Goal: Task Accomplishment & Management: Use online tool/utility

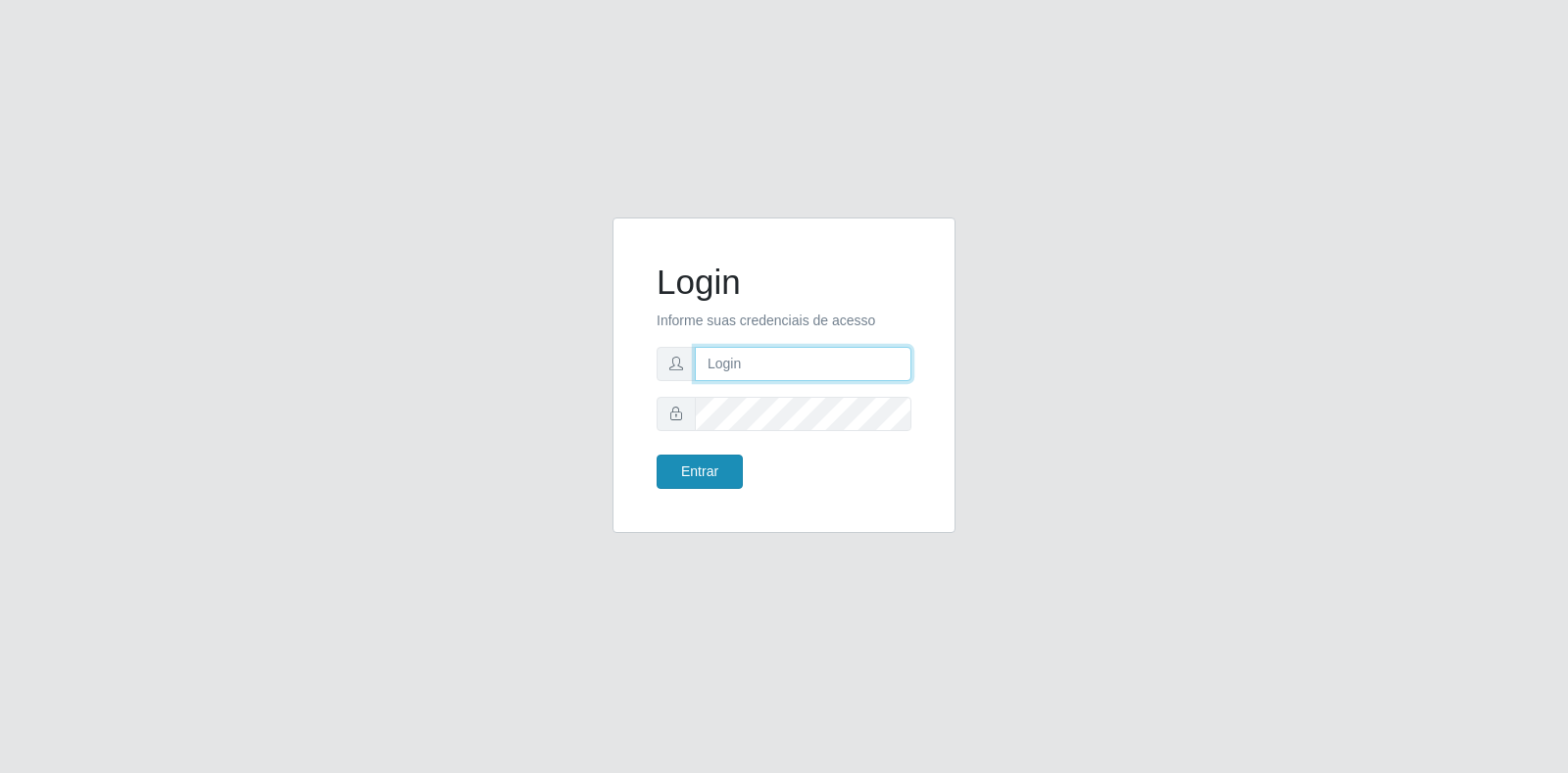
type input "[EMAIL_ADDRESS][DOMAIN_NAME]"
click at [704, 465] on button "Entrar" at bounding box center [700, 471] width 86 height 34
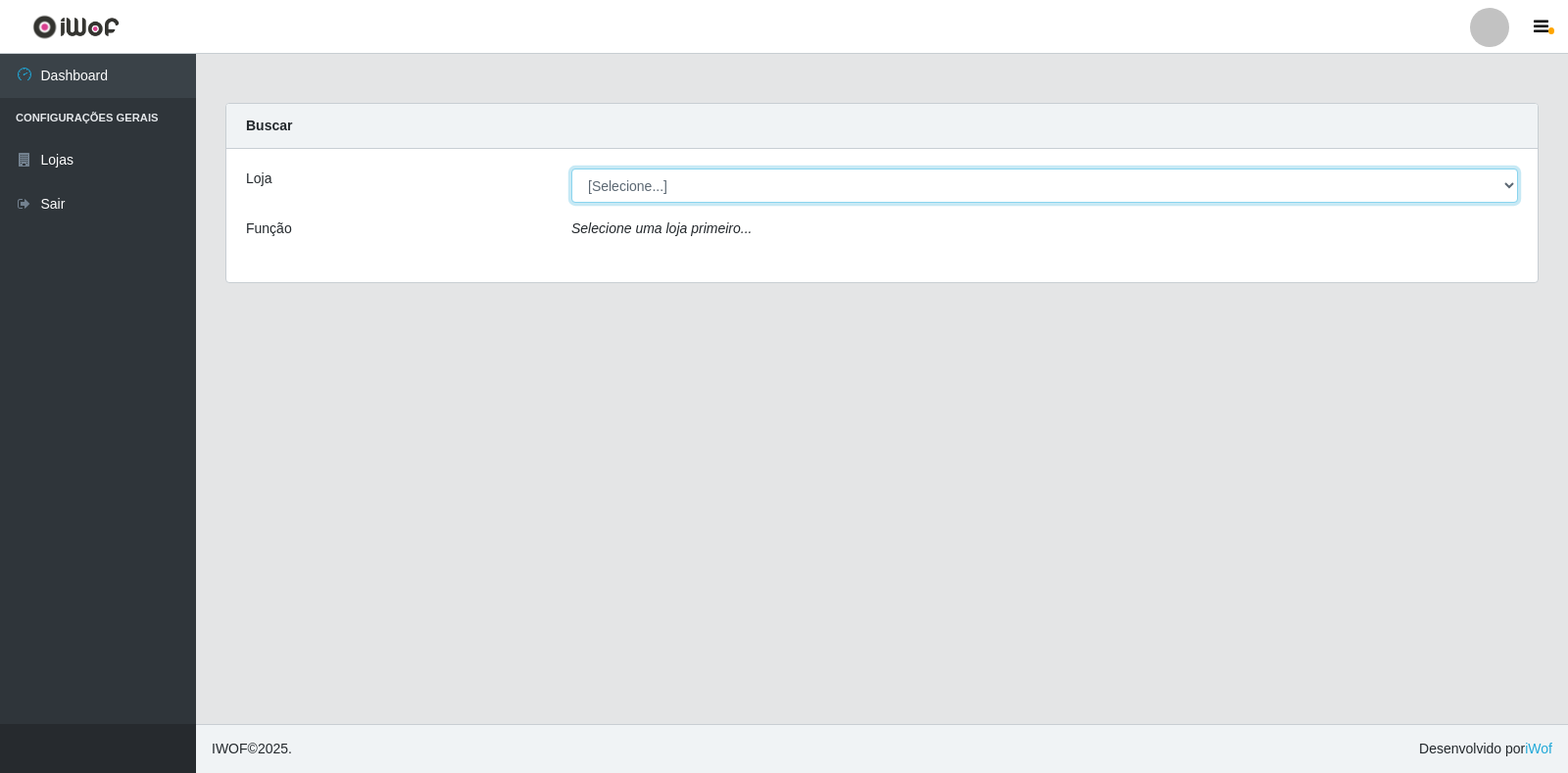
click at [1502, 185] on select "[Selecione...] Atacado Vem - Loja 30 Laranjeiras Velha" at bounding box center [1045, 186] width 946 height 34
select select "495"
click at [571, 169] on select "[Selecione...] Atacado Vem - Loja 30 Laranjeiras Velha" at bounding box center [1045, 186] width 946 height 34
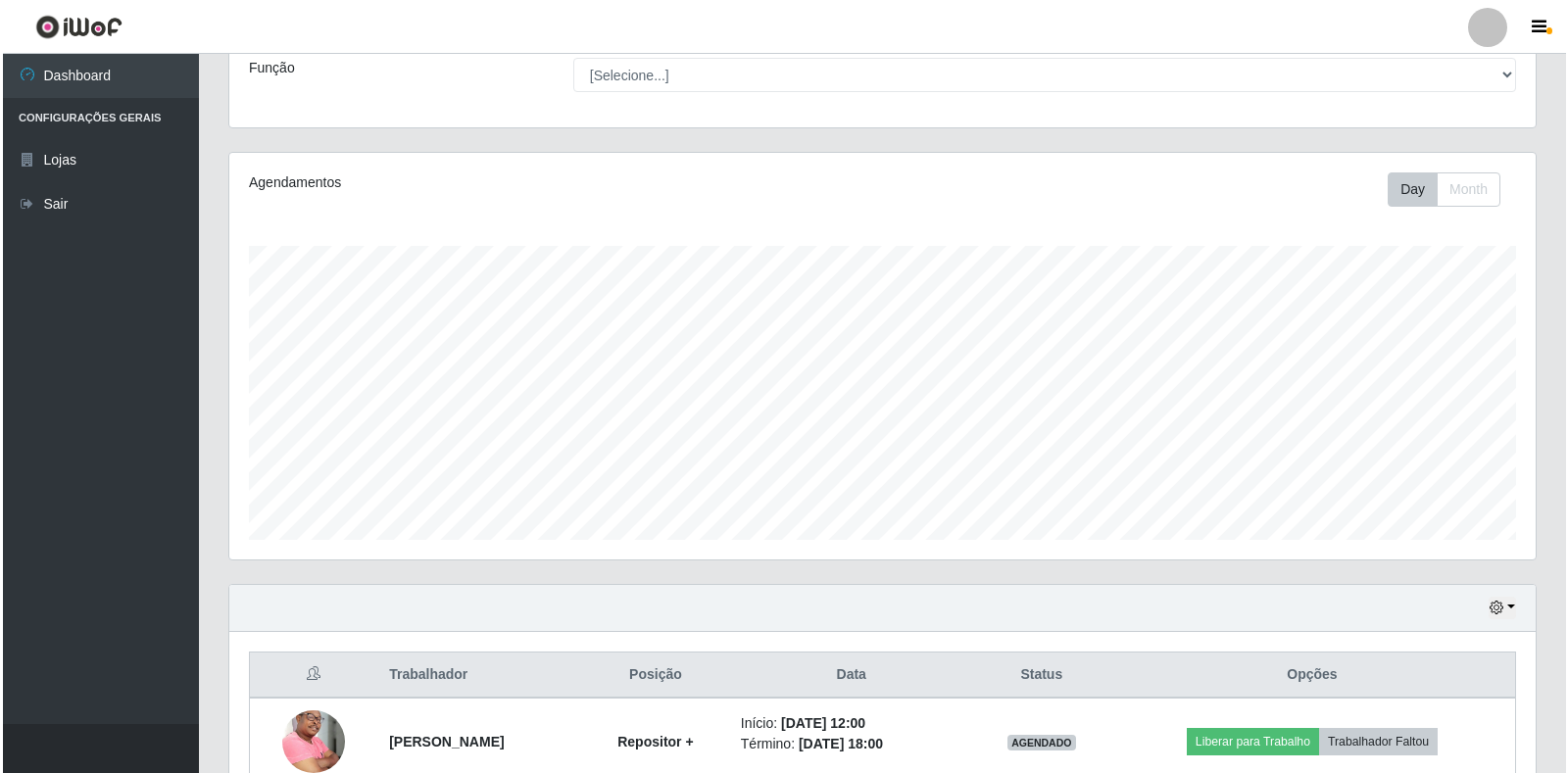
scroll to position [441, 0]
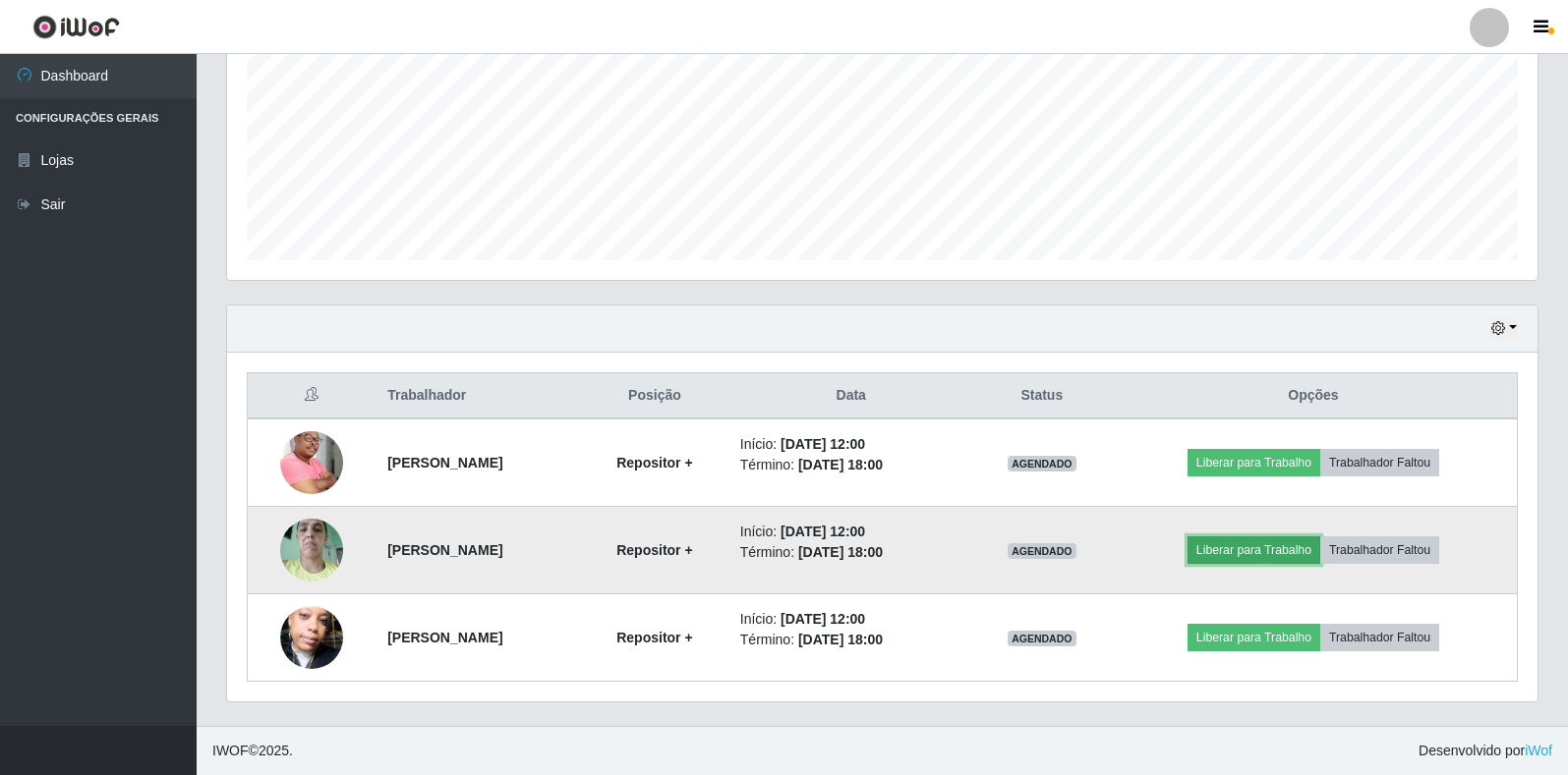
click at [1221, 555] on button "Liberar para Trabalho" at bounding box center [1254, 550] width 133 height 28
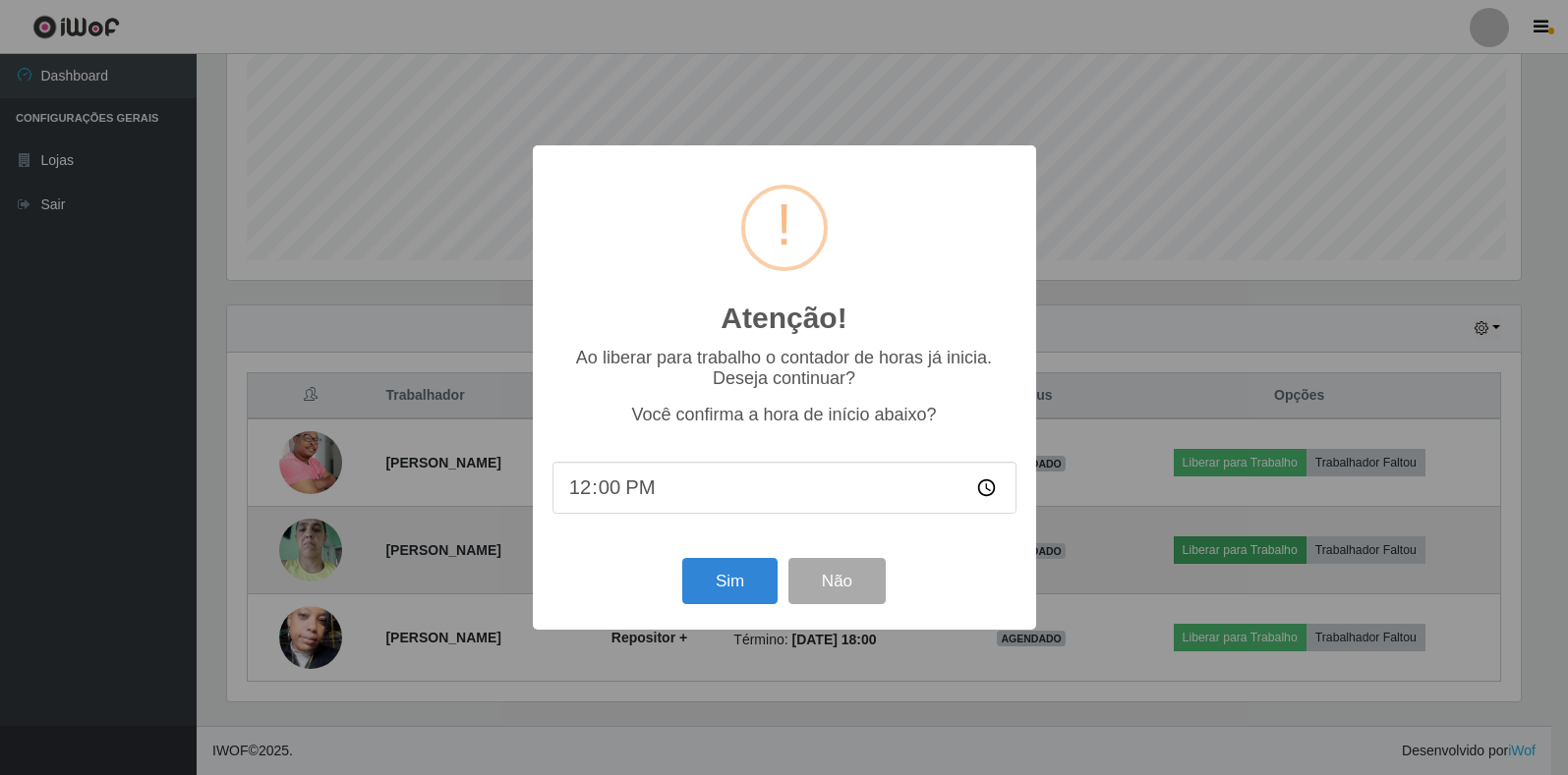
scroll to position [408, 1298]
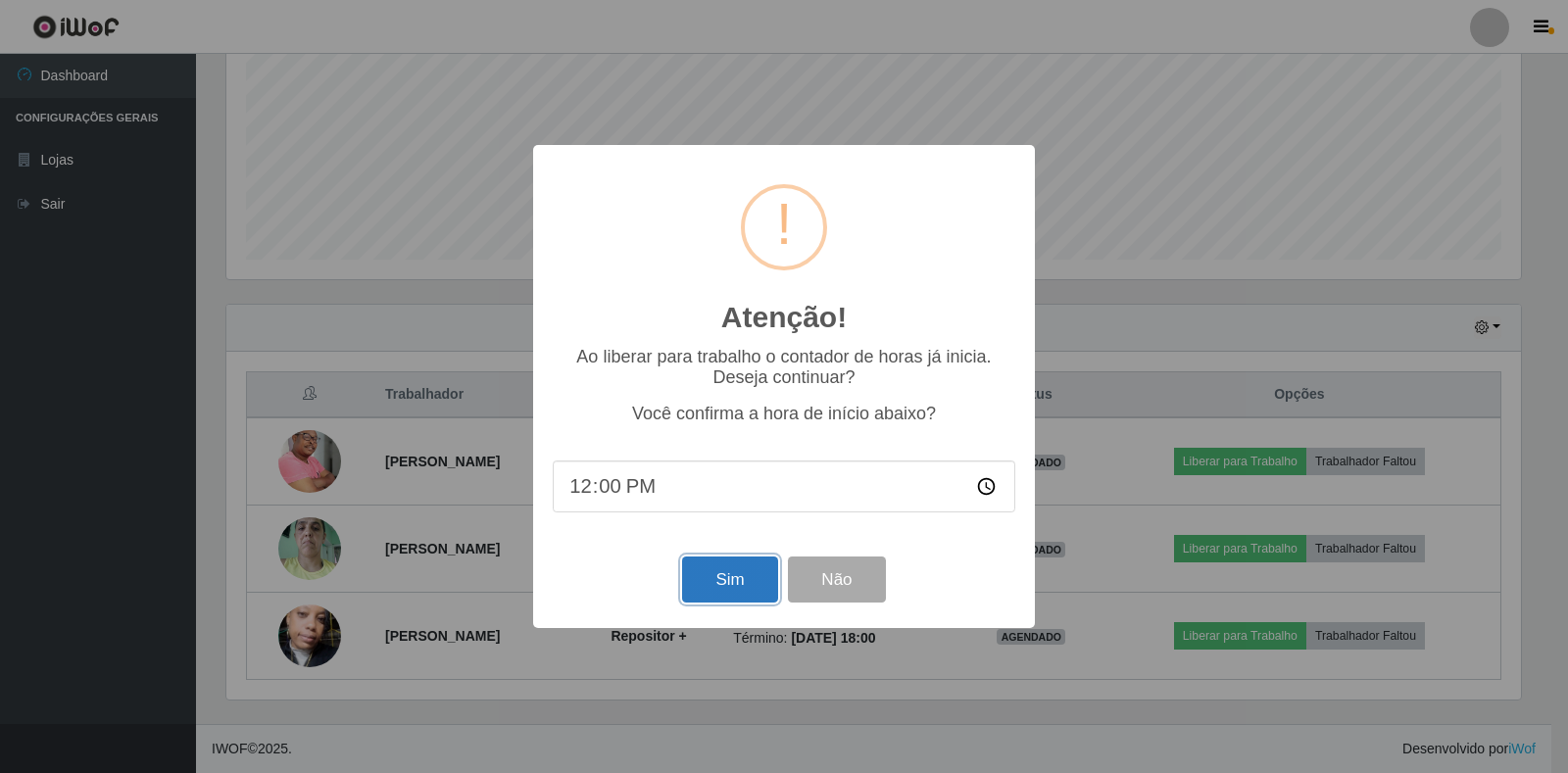
click at [717, 581] on button "Sim" at bounding box center [730, 580] width 95 height 46
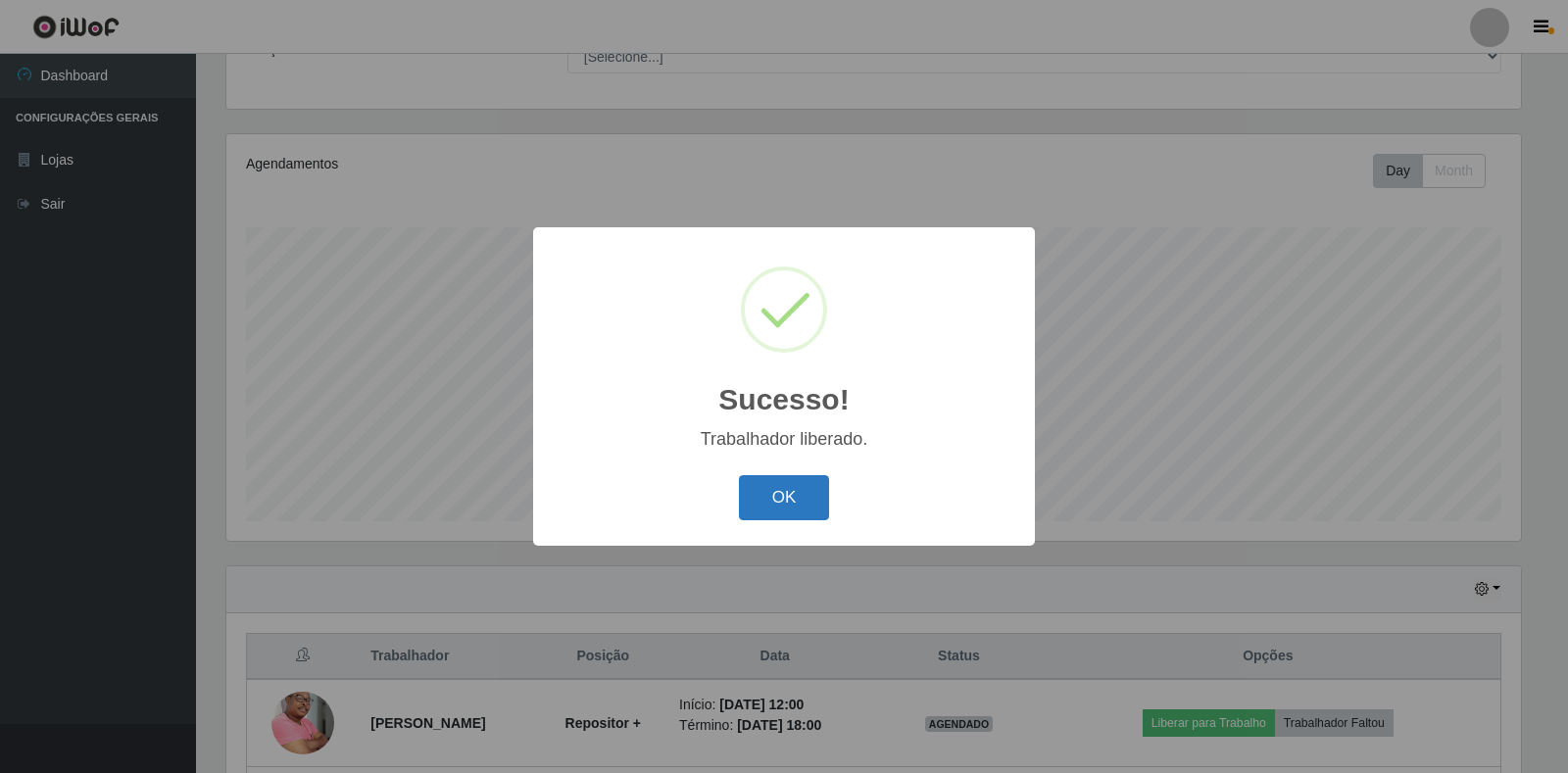
click at [794, 491] on button "OK" at bounding box center [784, 498] width 91 height 46
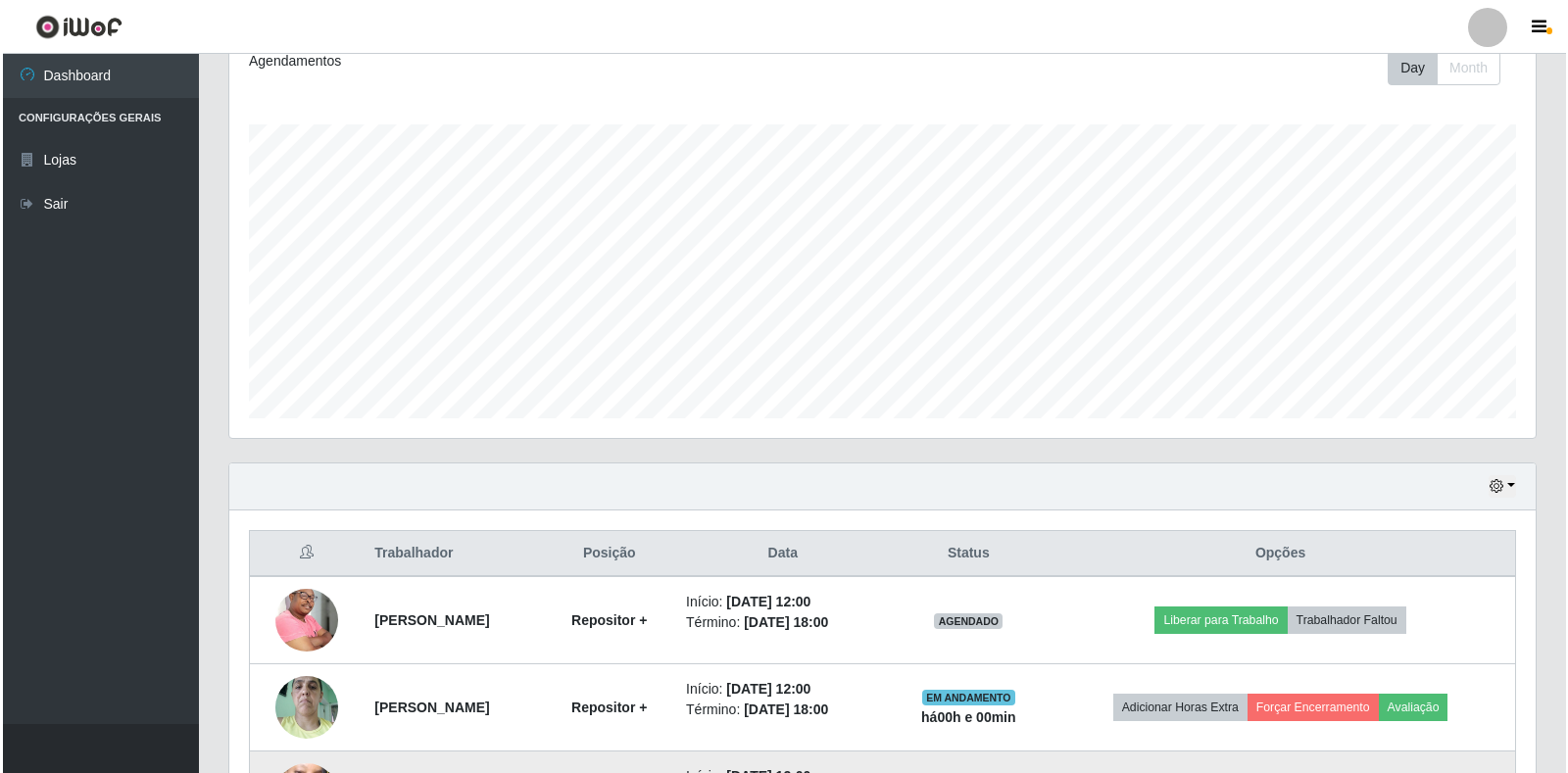
scroll to position [441, 0]
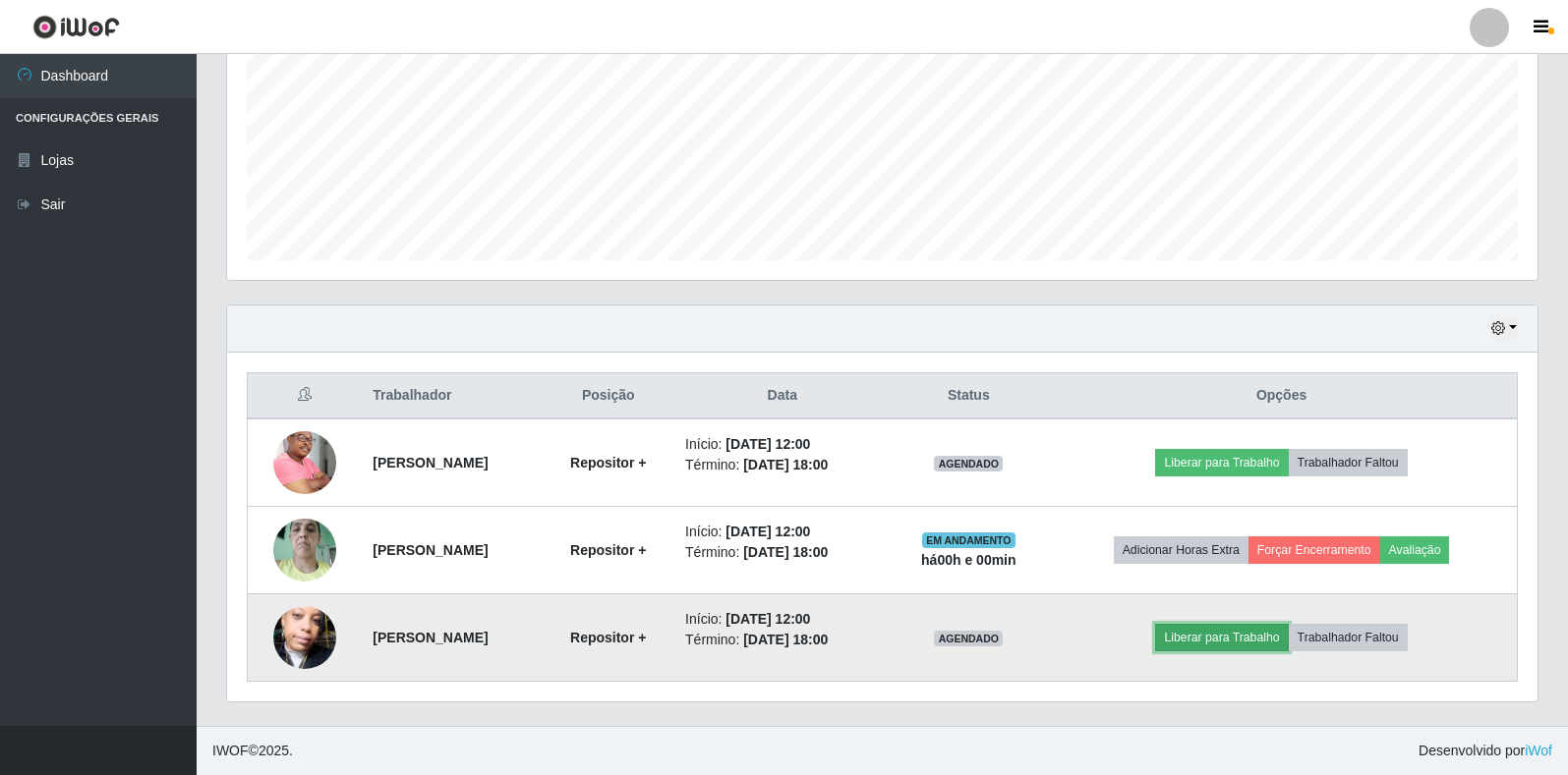
click at [1222, 644] on button "Liberar para Trabalho" at bounding box center [1221, 638] width 133 height 28
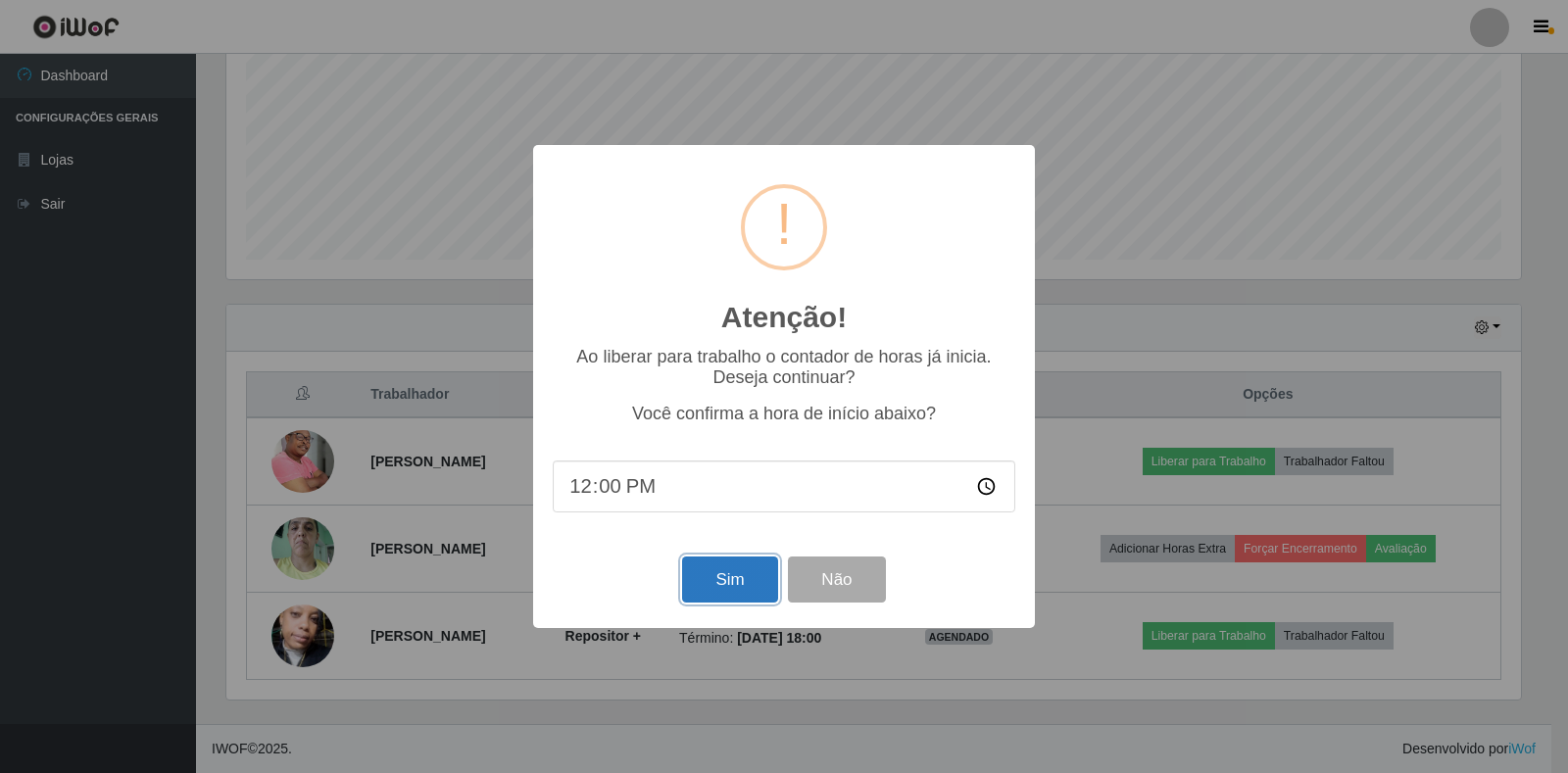
click at [688, 591] on button "Sim" at bounding box center [730, 580] width 95 height 46
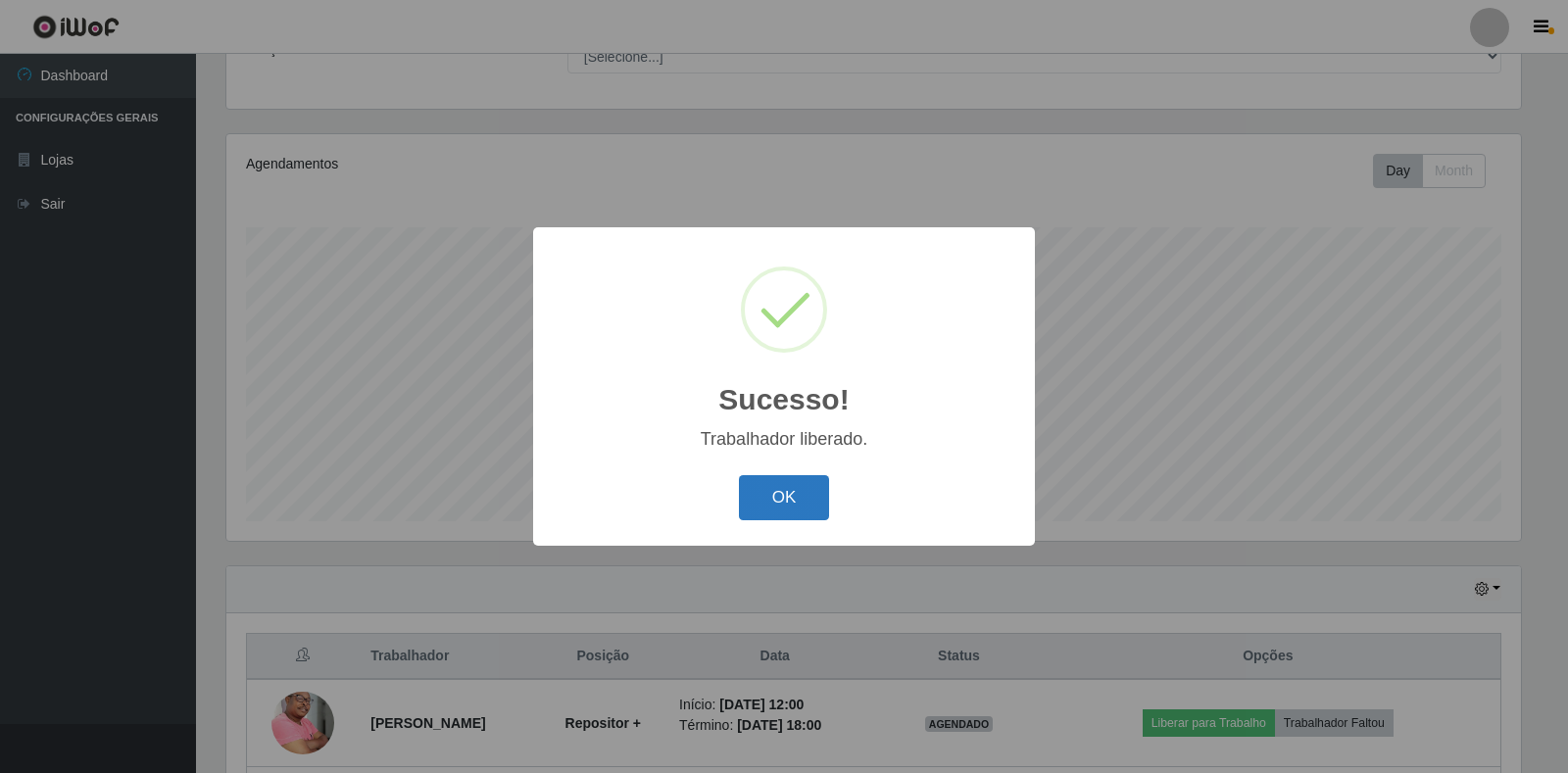
click at [748, 503] on button "OK" at bounding box center [784, 498] width 91 height 46
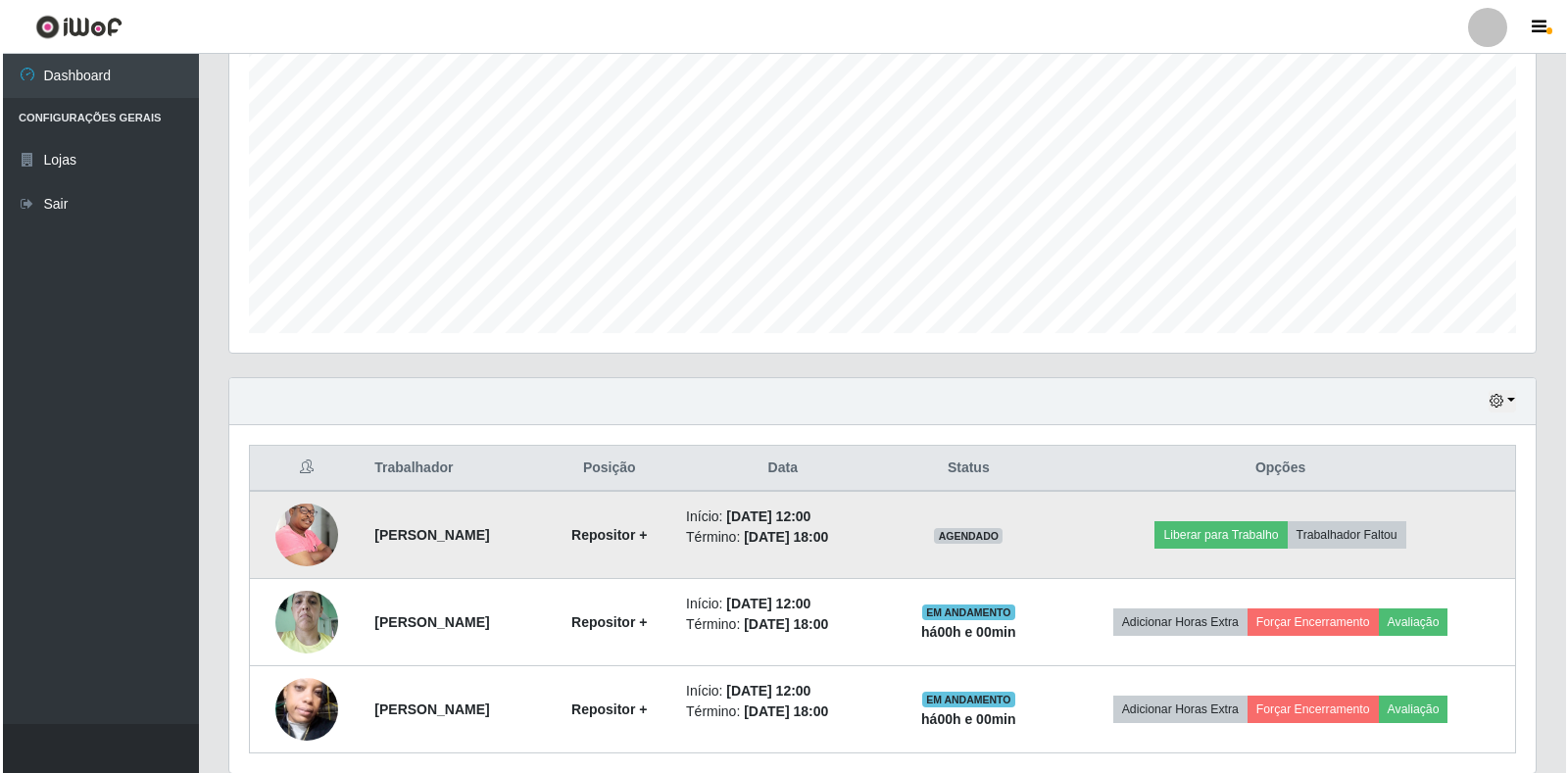
scroll to position [375, 0]
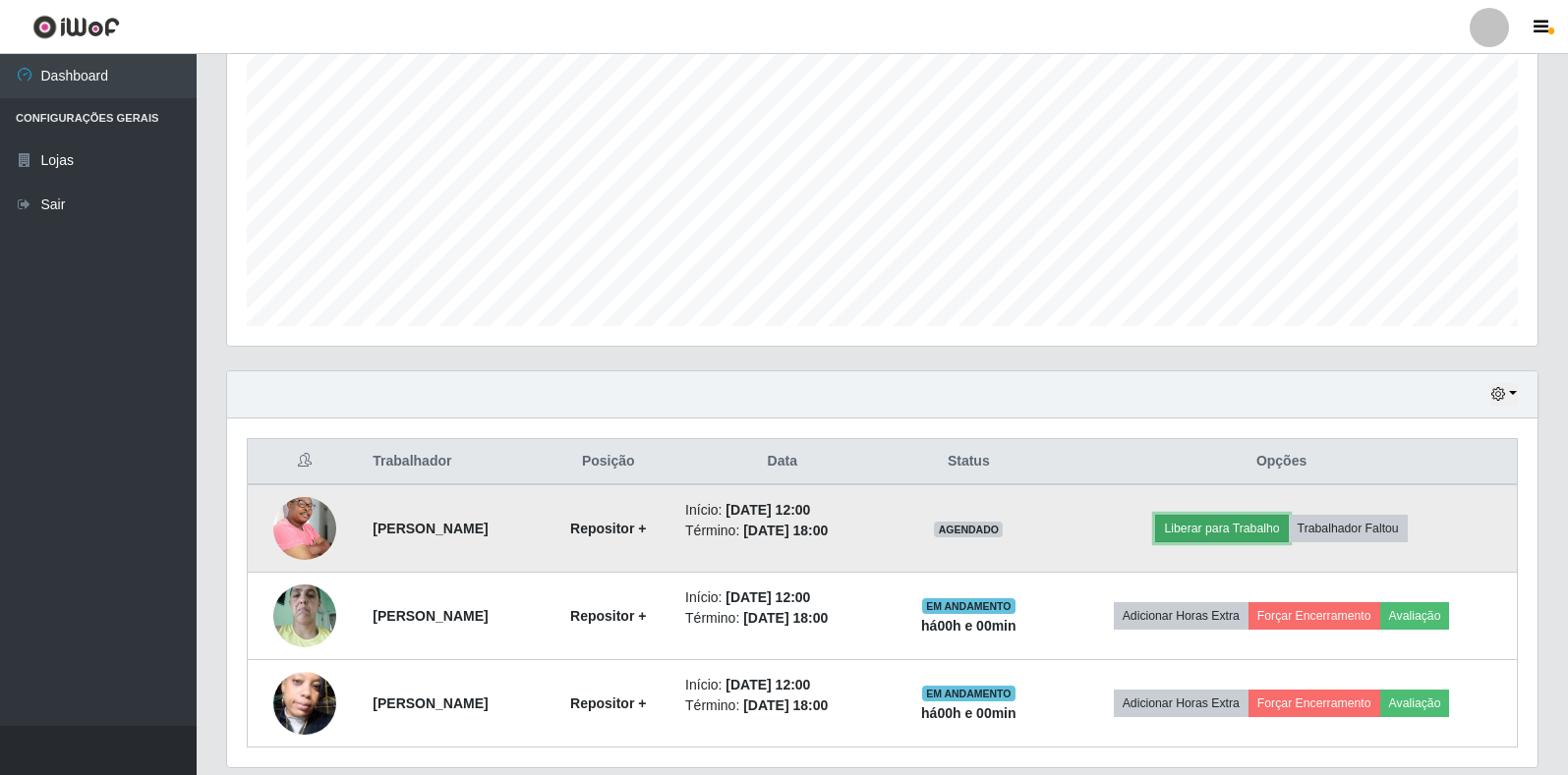
click at [1228, 529] on button "Liberar para Trabalho" at bounding box center [1221, 529] width 133 height 28
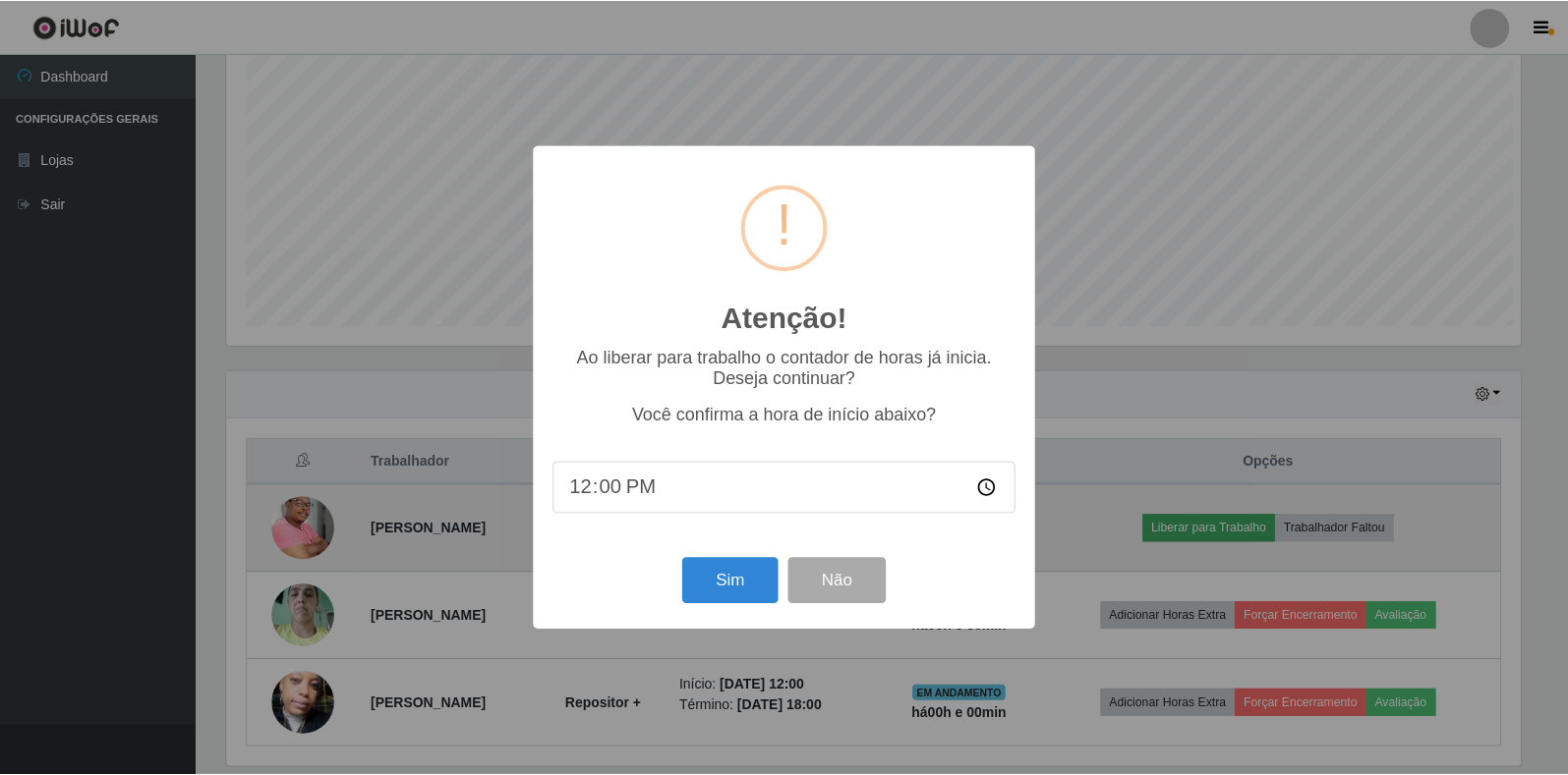
scroll to position [408, 1298]
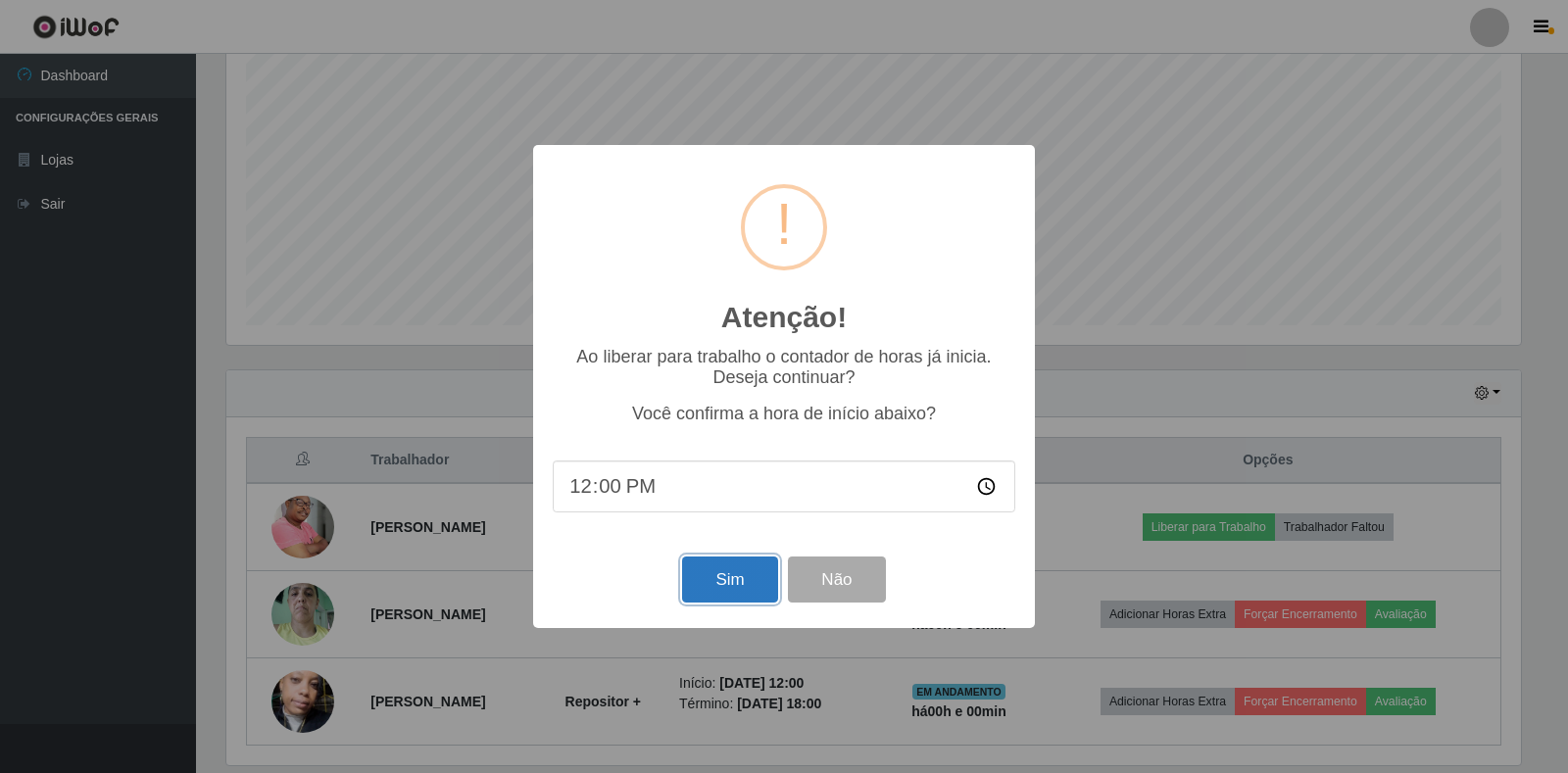
click at [707, 583] on button "Sim" at bounding box center [730, 580] width 95 height 46
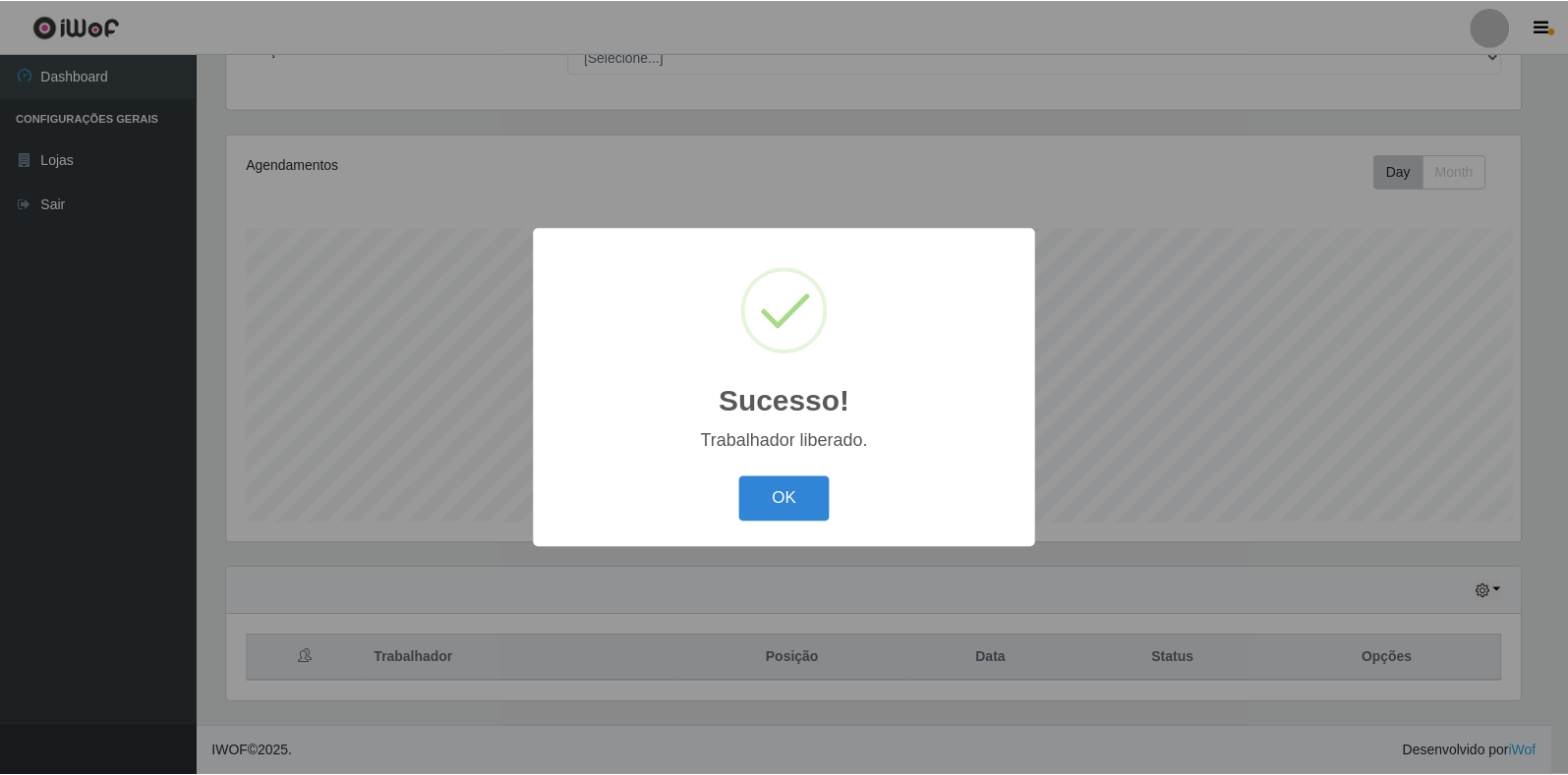
scroll to position [0, 0]
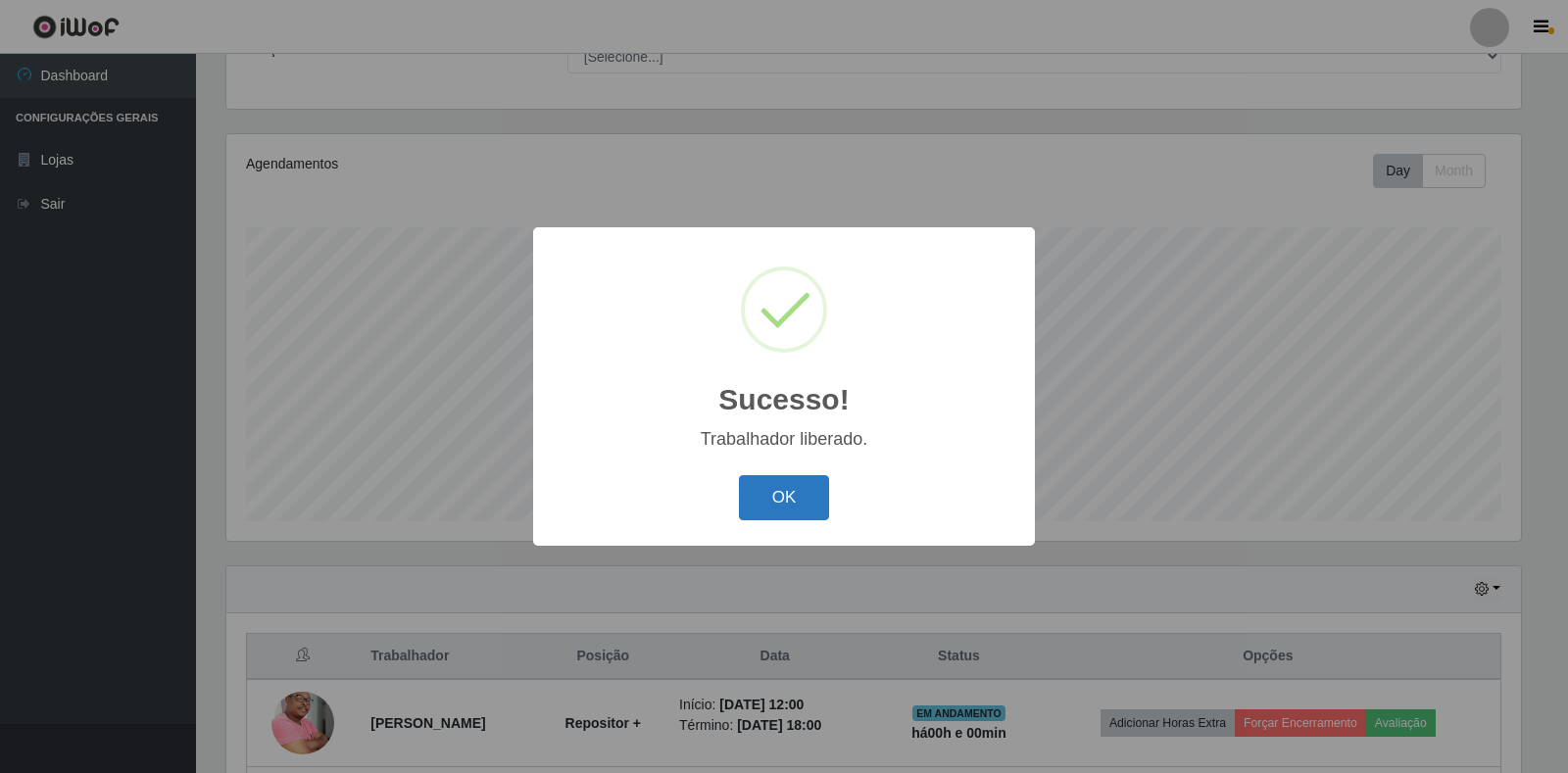
click at [794, 477] on button "OK" at bounding box center [784, 498] width 91 height 46
